Goal: Information Seeking & Learning: Learn about a topic

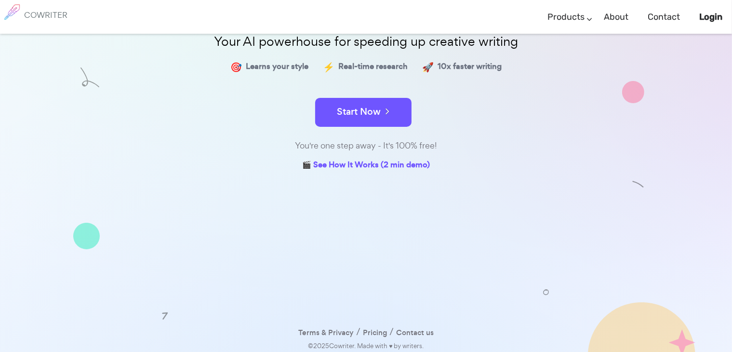
scroll to position [124, 0]
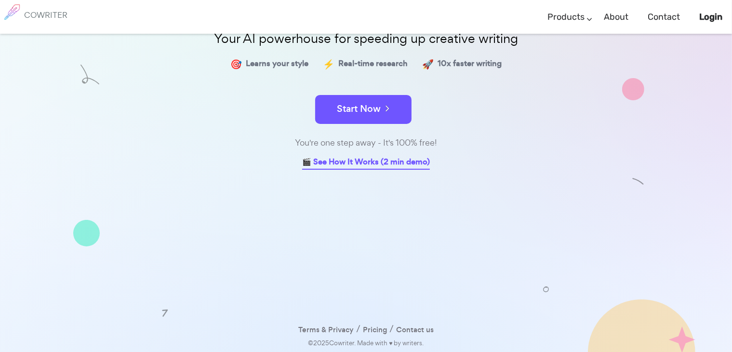
click at [339, 162] on link "🎬 See How It Works (2 min demo)" at bounding box center [366, 162] width 128 height 15
